Goal: Transaction & Acquisition: Download file/media

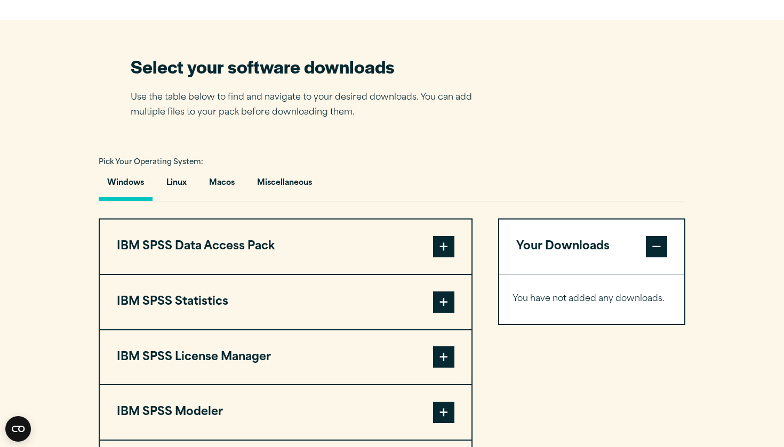
scroll to position [647, 0]
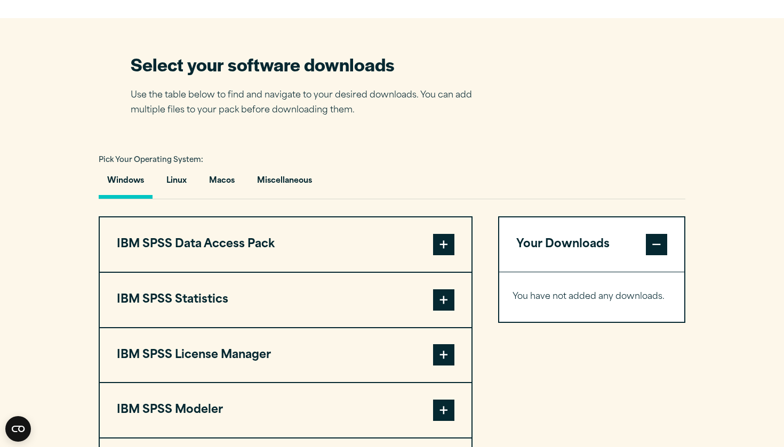
click at [445, 310] on span at bounding box center [443, 300] width 21 height 21
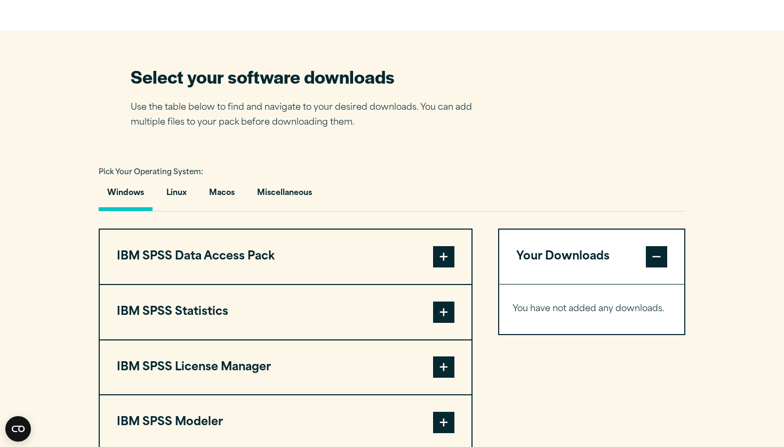
scroll to position [640, 0]
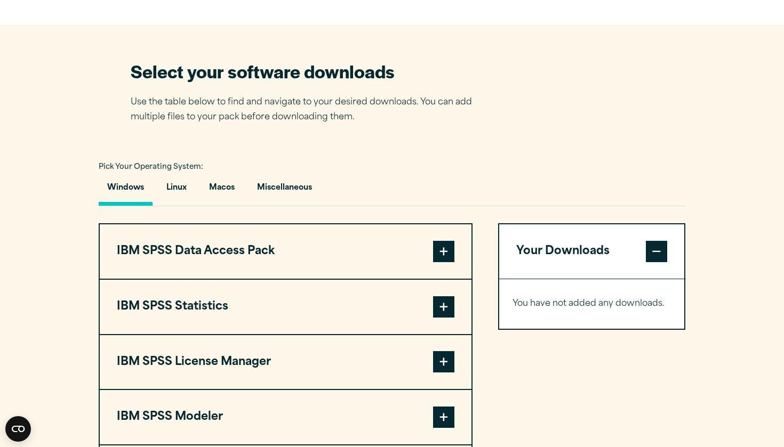
click at [442, 311] on span at bounding box center [443, 306] width 21 height 21
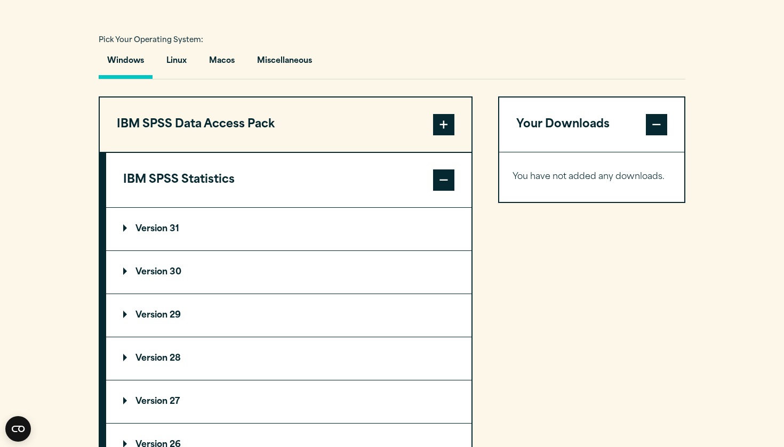
scroll to position [776, 0]
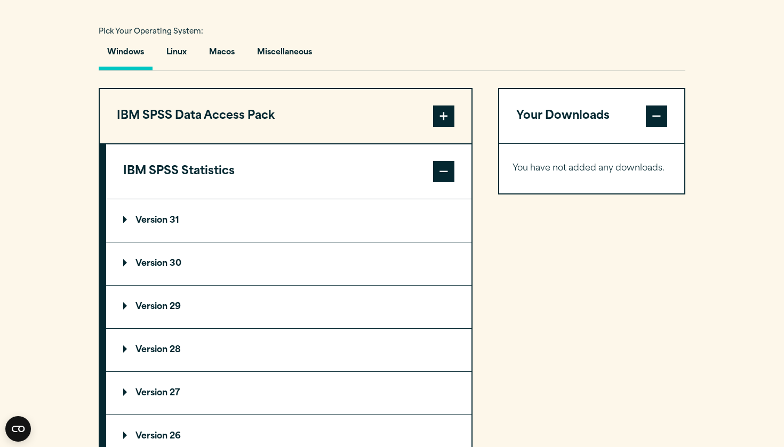
click at [130, 304] on p "Version 29" at bounding box center [152, 307] width 58 height 9
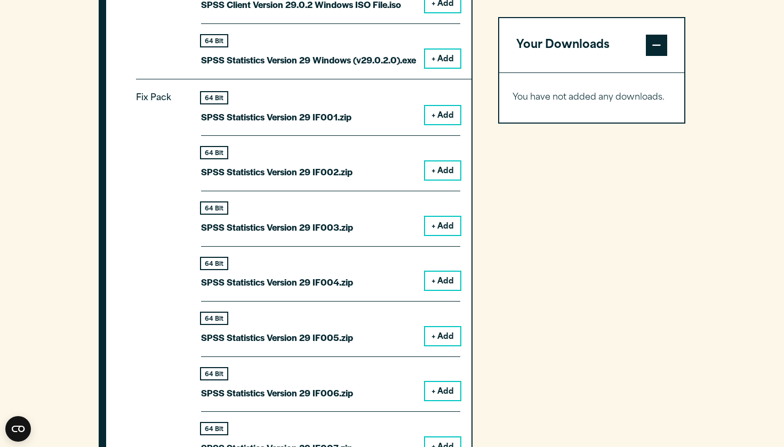
scroll to position [1111, 0]
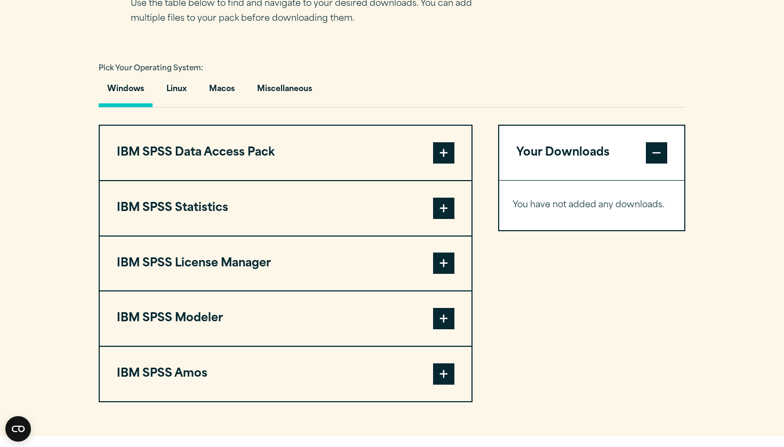
scroll to position [738, 0]
click at [441, 214] on span at bounding box center [443, 208] width 21 height 21
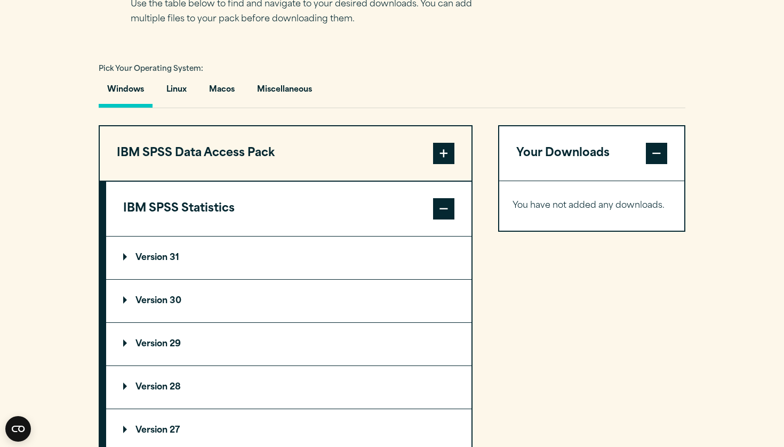
click at [128, 346] on p "Version 29" at bounding box center [152, 344] width 58 height 9
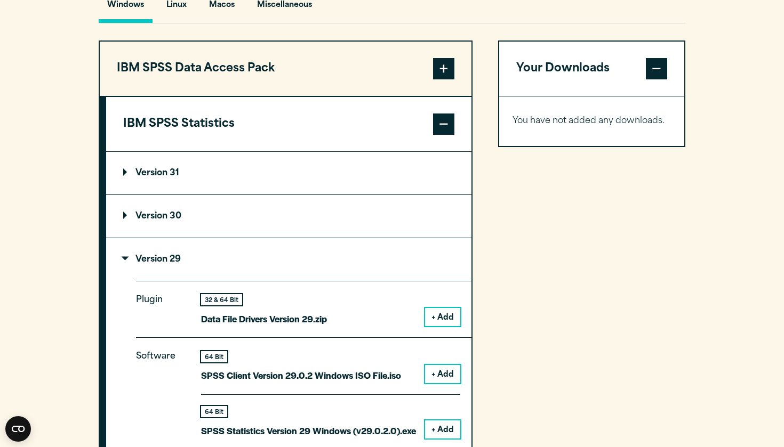
scroll to position [838, 0]
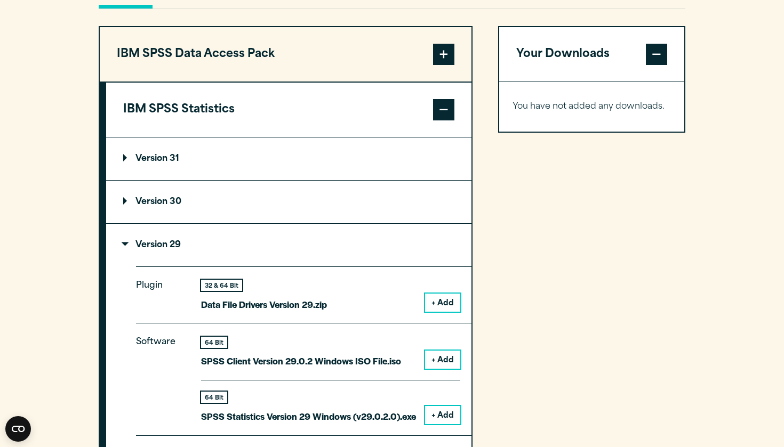
click at [449, 308] on button "+ Add" at bounding box center [442, 303] width 35 height 18
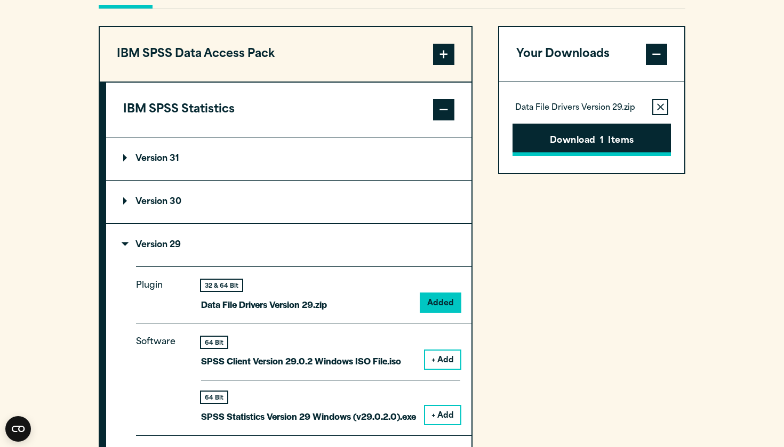
click at [600, 139] on span "1" at bounding box center [602, 141] width 4 height 14
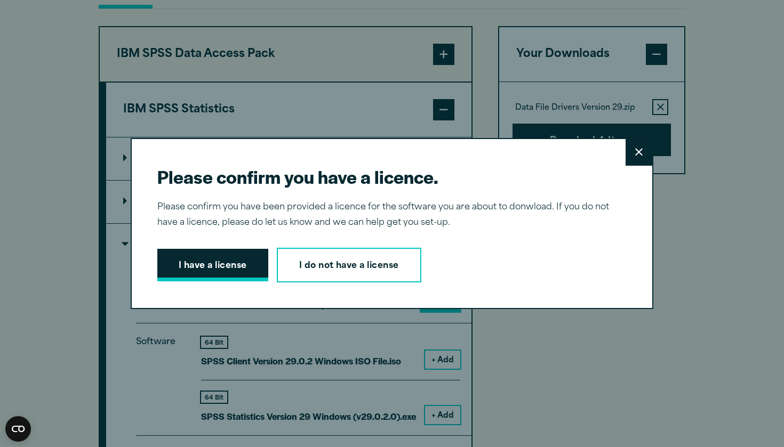
click at [229, 274] on button "I have a license" at bounding box center [212, 265] width 111 height 33
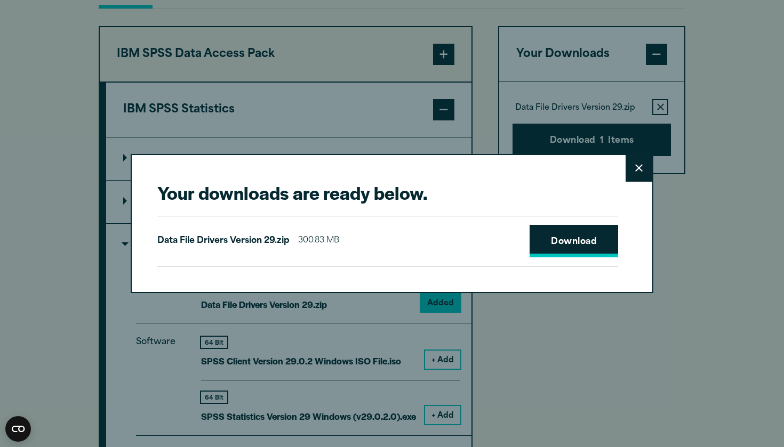
click at [584, 240] on link "Download" at bounding box center [573, 241] width 89 height 33
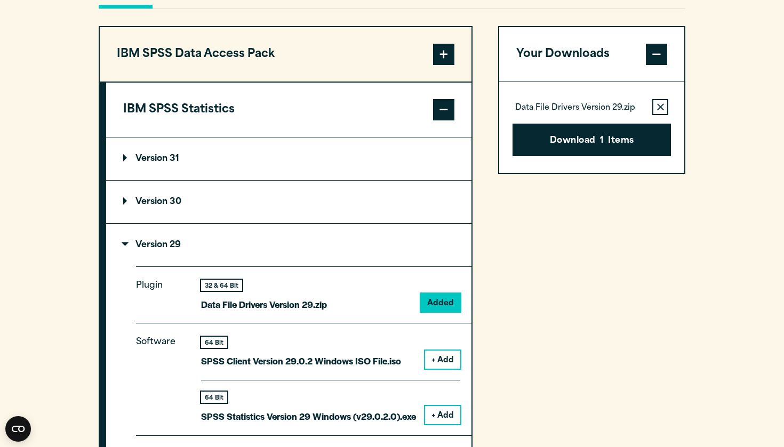
click at [123, 238] on div "Your downloads are ready below. Close Data File Drivers Version 29.zip 300.83 M…" at bounding box center [392, 223] width 784 height 447
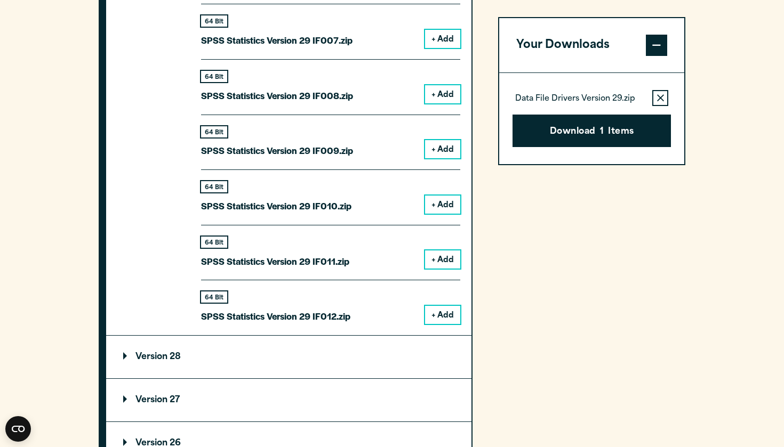
scroll to position [1701, 0]
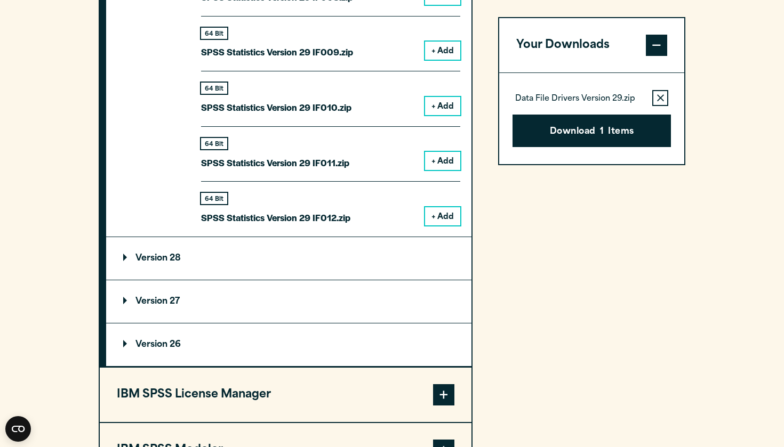
click at [130, 255] on p "Version 28" at bounding box center [152, 258] width 58 height 9
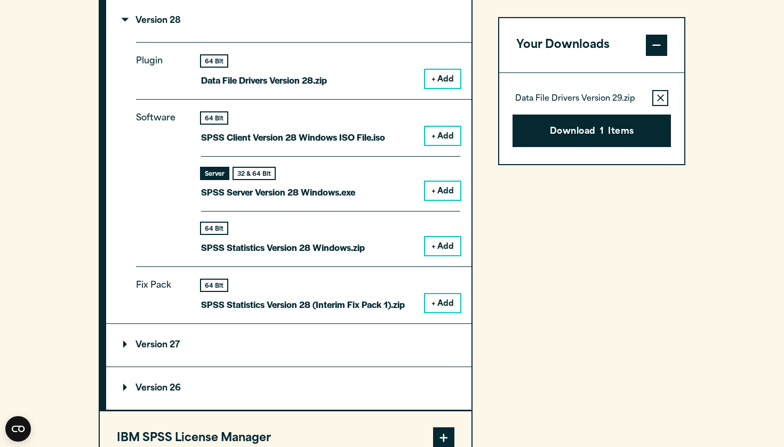
scroll to position [1939, 0]
click at [132, 331] on summary "Version 27" at bounding box center [288, 345] width 365 height 43
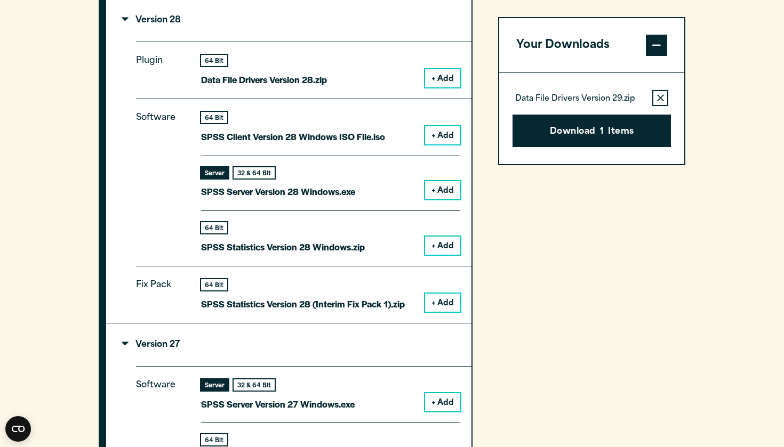
scroll to position [2249, 0]
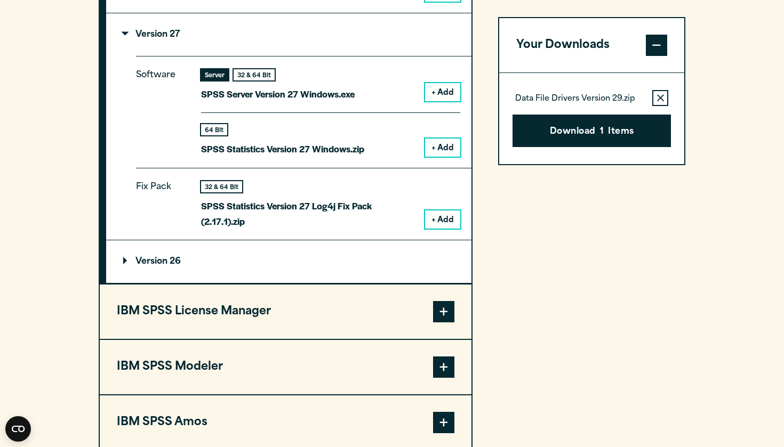
click at [118, 306] on button "IBM SPSS License Manager" at bounding box center [286, 312] width 372 height 54
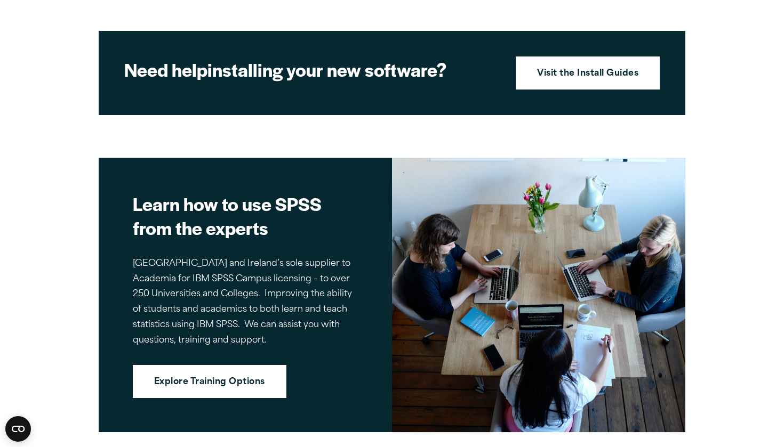
scroll to position [1263, 0]
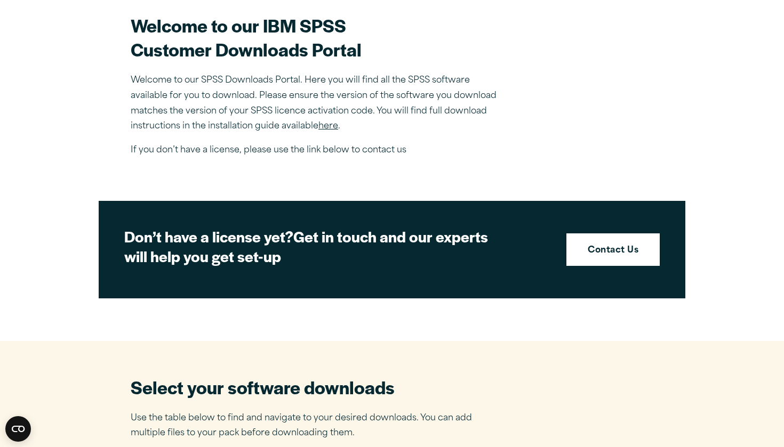
scroll to position [583, 0]
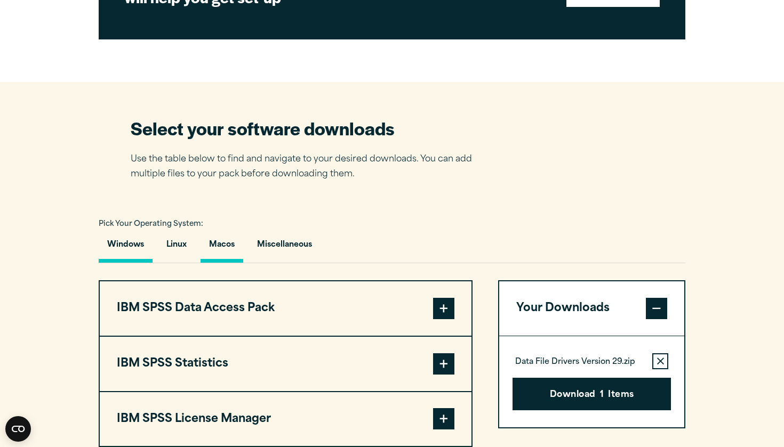
click at [234, 249] on button "Macos" at bounding box center [221, 247] width 43 height 30
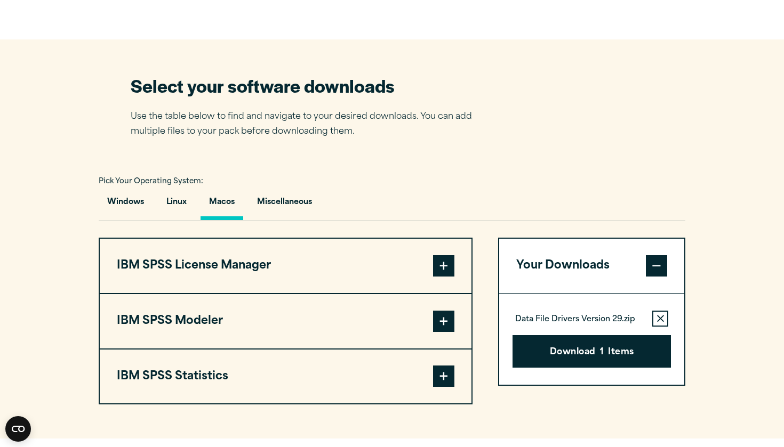
scroll to position [640, 0]
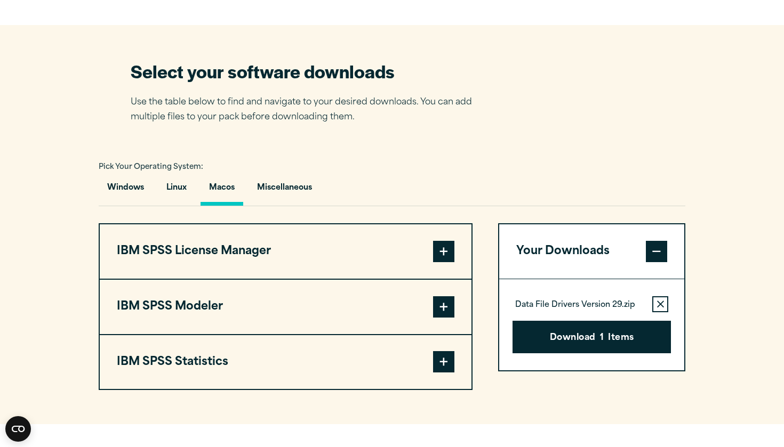
click at [446, 367] on span at bounding box center [443, 361] width 21 height 21
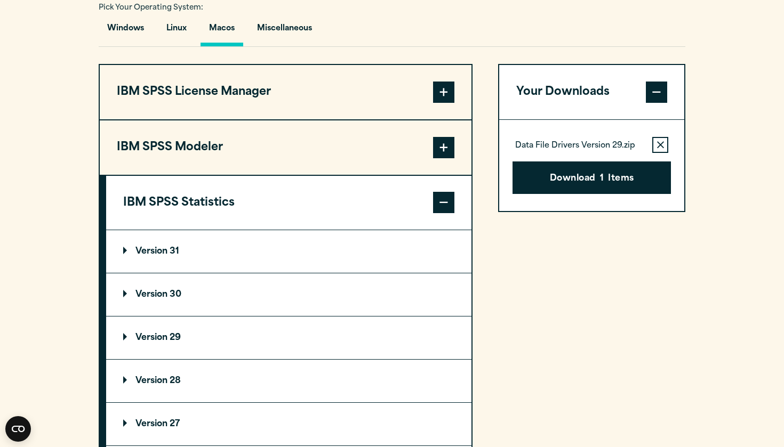
scroll to position [848, 0]
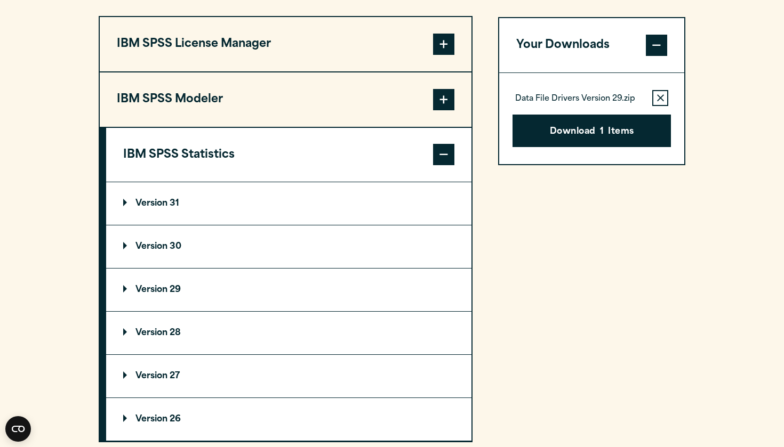
click at [124, 292] on p "Version 29" at bounding box center [152, 290] width 58 height 9
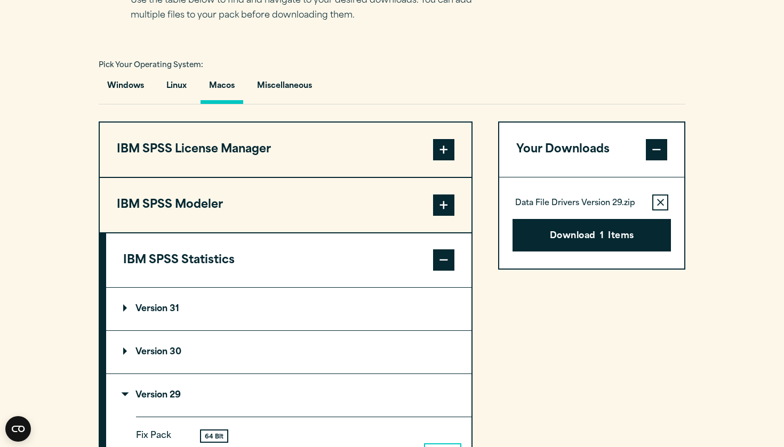
scroll to position [742, 0]
click at [133, 312] on p "Version 31" at bounding box center [151, 309] width 56 height 9
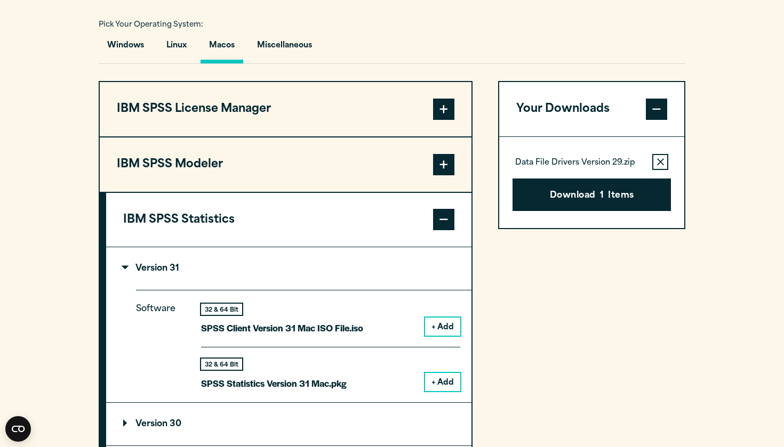
scroll to position [789, 0]
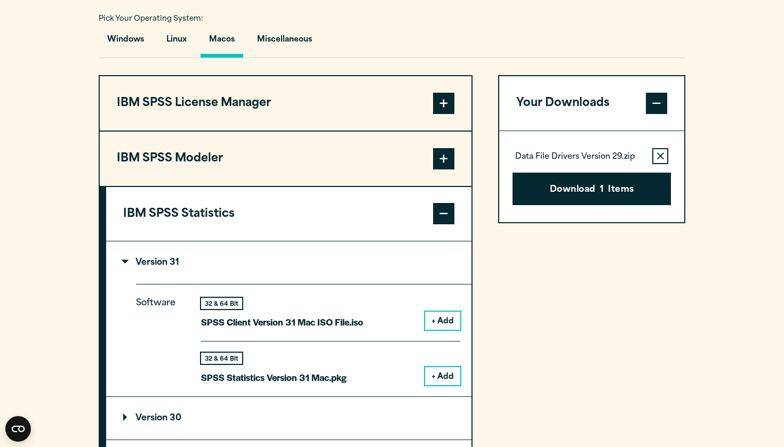
click at [448, 374] on button "+ Add" at bounding box center [442, 376] width 35 height 18
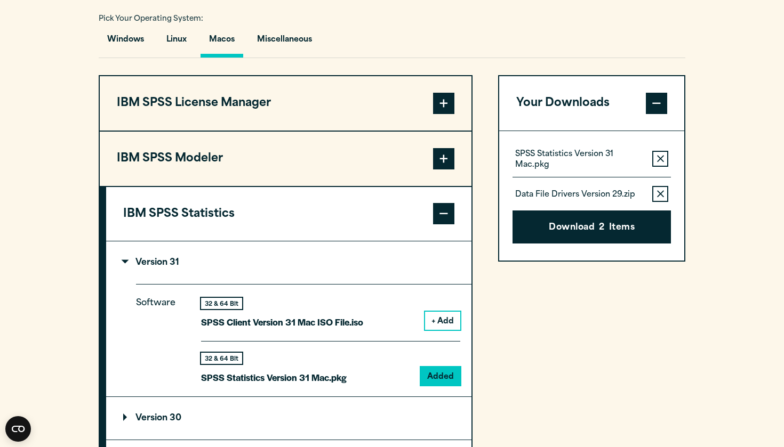
click at [657, 196] on icon "button" at bounding box center [660, 193] width 7 height 7
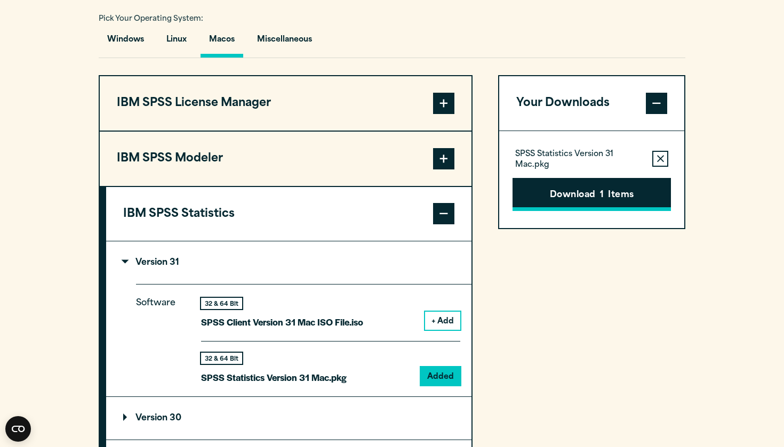
click at [601, 197] on span "1" at bounding box center [602, 196] width 4 height 14
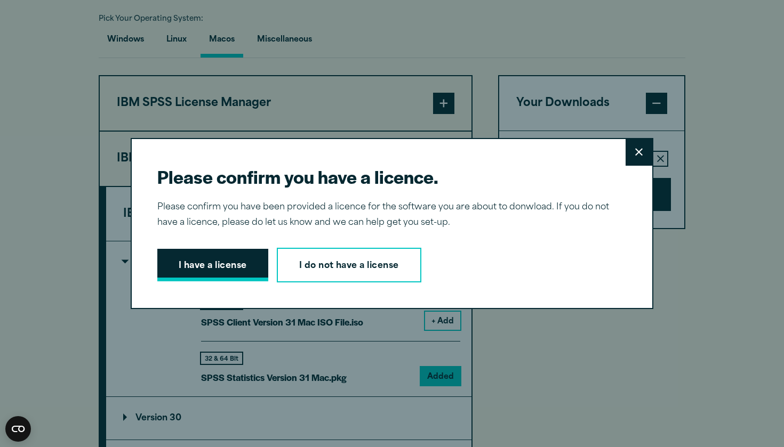
click at [180, 267] on button "I have a license" at bounding box center [212, 265] width 111 height 33
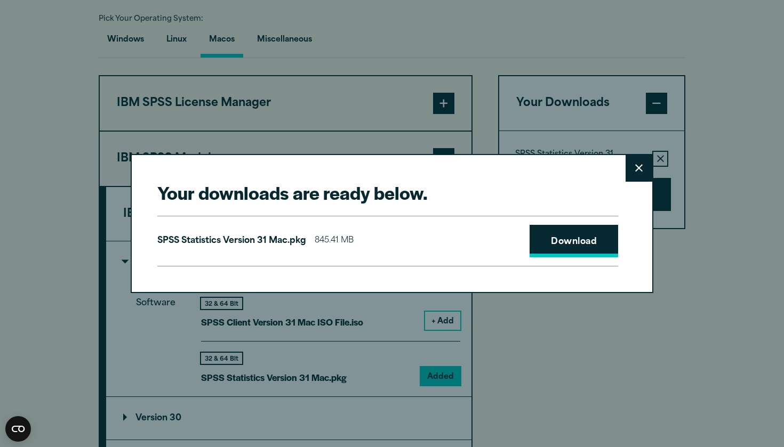
click at [575, 236] on link "Download" at bounding box center [573, 241] width 89 height 33
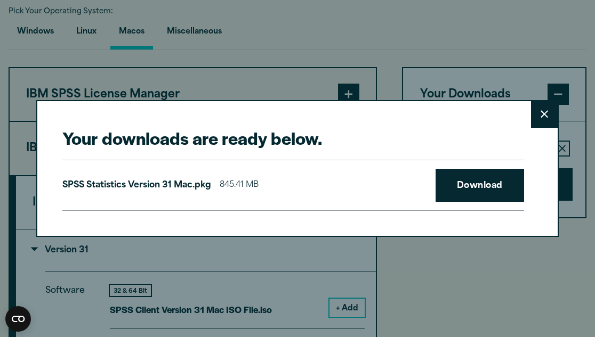
click at [549, 111] on button "Close" at bounding box center [544, 114] width 27 height 27
